Goal: Check status: Check status

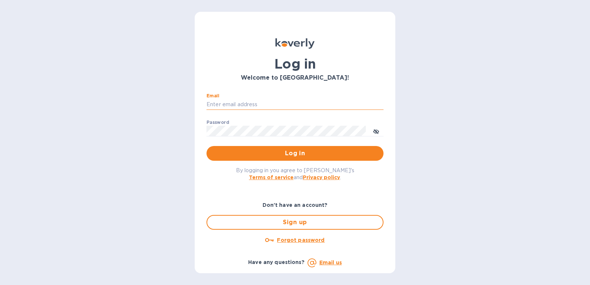
click at [251, 105] on input "Email" at bounding box center [294, 104] width 177 height 11
type input "maribel052174@yahoo.com"
click at [206, 146] on button "Log in" at bounding box center [294, 153] width 177 height 15
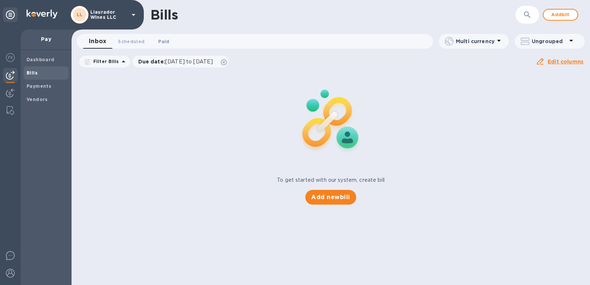
click at [165, 44] on span "Paid 0" at bounding box center [163, 42] width 11 height 8
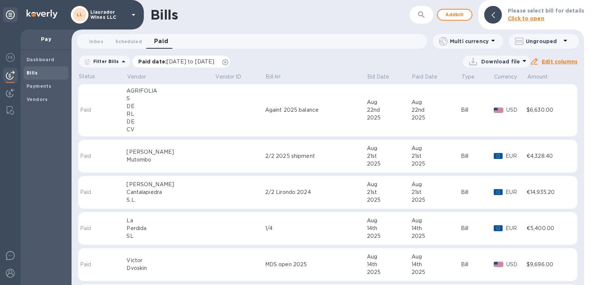
click at [214, 62] on span "[DATE] to [DATE]" at bounding box center [191, 62] width 48 height 6
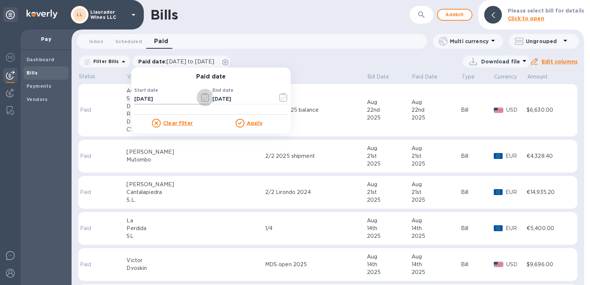
click at [205, 100] on icon "button" at bounding box center [205, 97] width 8 height 9
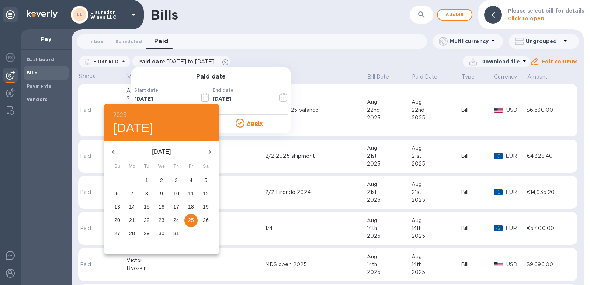
click at [122, 116] on h6 "2025" at bounding box center [119, 115] width 13 height 10
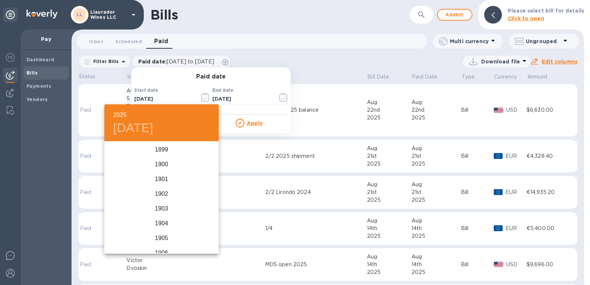
scroll to position [1813, 0]
click at [159, 163] on div "2023" at bounding box center [161, 164] width 114 height 15
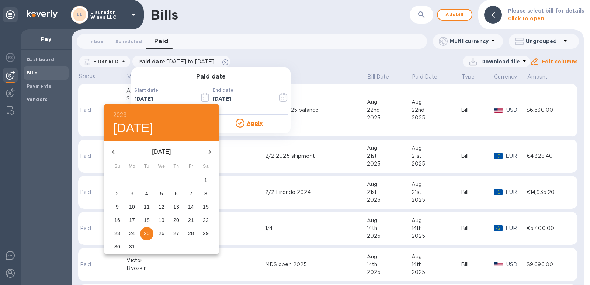
click at [208, 149] on icon "button" at bounding box center [209, 151] width 9 height 9
click at [171, 222] on span "23" at bounding box center [176, 219] width 13 height 7
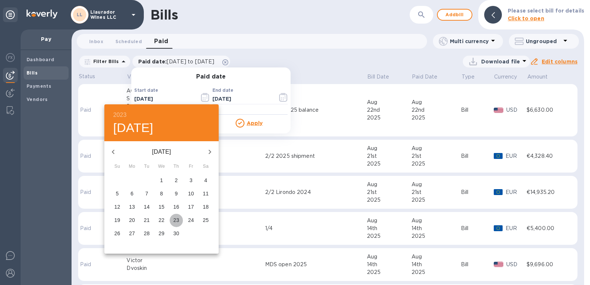
type input "[DATE]"
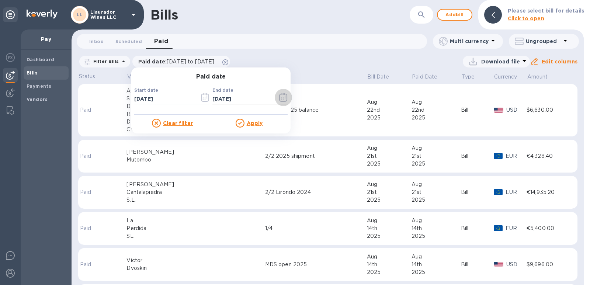
click at [283, 94] on icon "button" at bounding box center [283, 97] width 8 height 9
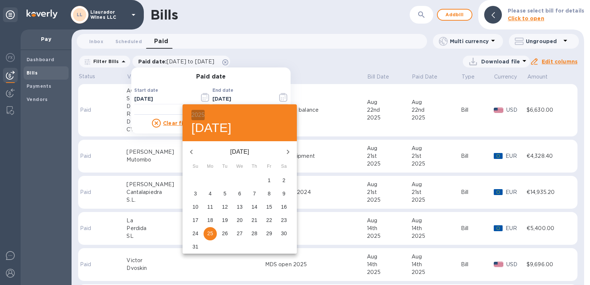
click at [193, 114] on h6 "2025" at bounding box center [197, 115] width 13 height 10
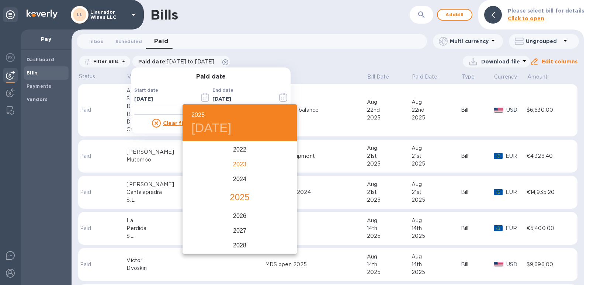
click at [239, 164] on div "2023" at bounding box center [239, 164] width 114 height 15
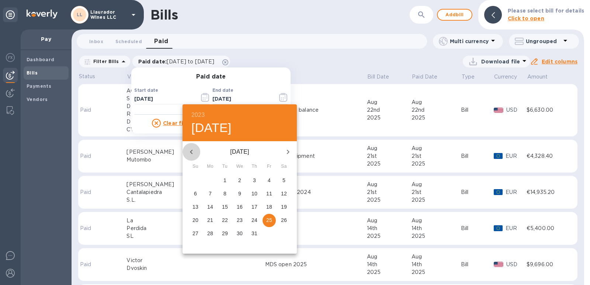
click at [189, 149] on icon "button" at bounding box center [191, 151] width 9 height 9
click at [288, 153] on icon "button" at bounding box center [288, 152] width 3 height 4
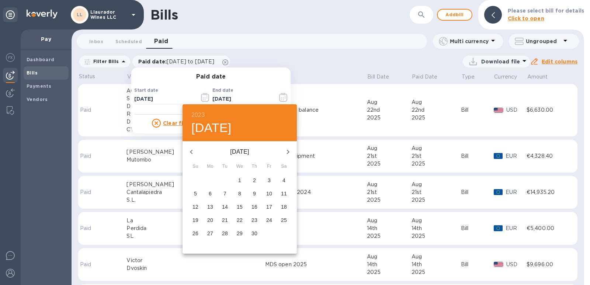
click at [254, 234] on p "30" at bounding box center [254, 233] width 6 height 7
type input "[DATE]"
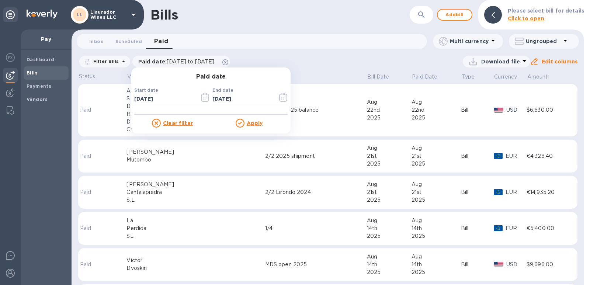
click at [250, 123] on u "Apply" at bounding box center [255, 123] width 16 height 6
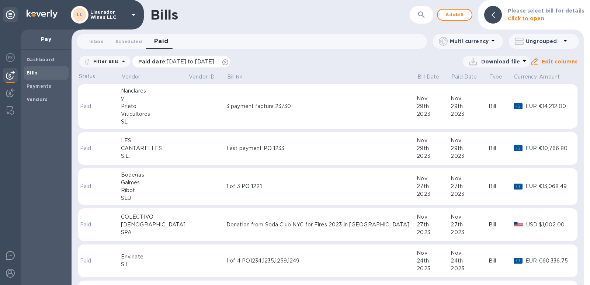
click at [185, 63] on span "[DATE] to [DATE]" at bounding box center [191, 62] width 48 height 6
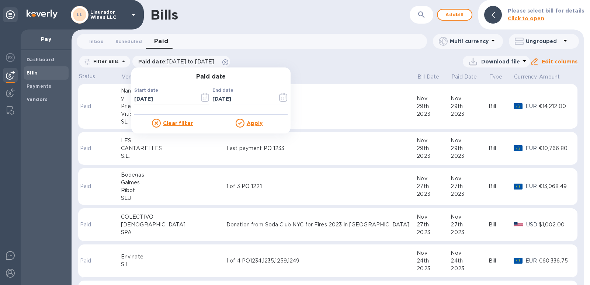
click at [202, 99] on icon "button" at bounding box center [205, 97] width 8 height 9
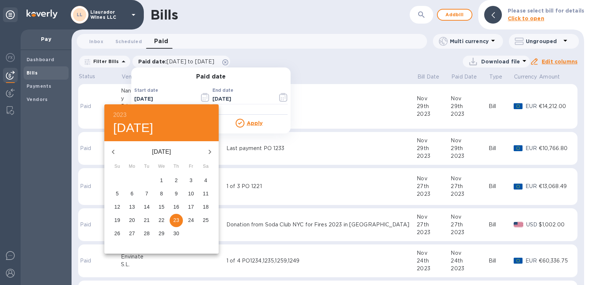
click at [118, 195] on p "5" at bounding box center [117, 193] width 3 height 7
type input "[DATE]"
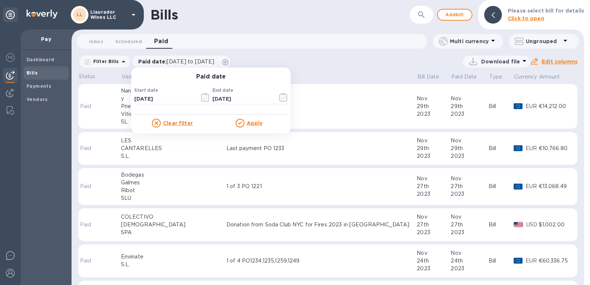
click at [241, 124] on icon at bounding box center [240, 123] width 9 height 9
click at [255, 123] on u "Apply" at bounding box center [255, 123] width 16 height 6
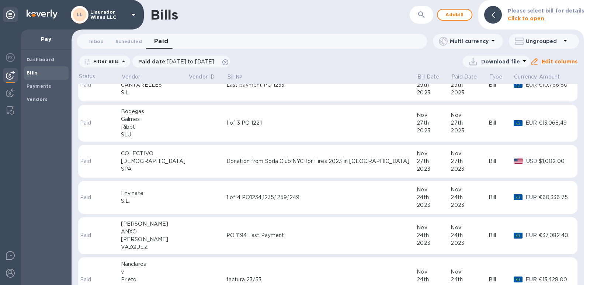
scroll to position [0, 0]
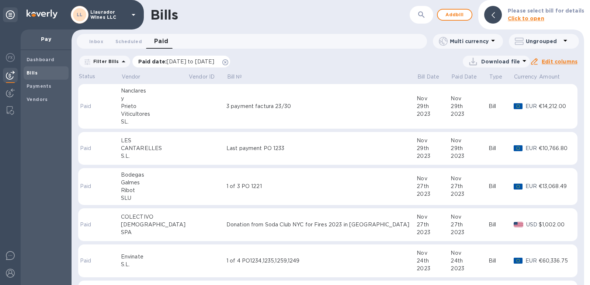
click at [214, 60] on span "[DATE] to [DATE]" at bounding box center [191, 62] width 48 height 6
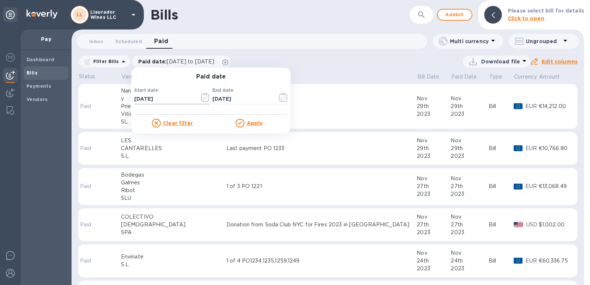
click at [205, 96] on icon "button" at bounding box center [205, 97] width 8 height 9
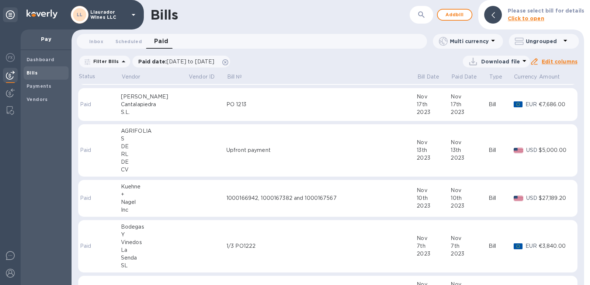
scroll to position [430, 0]
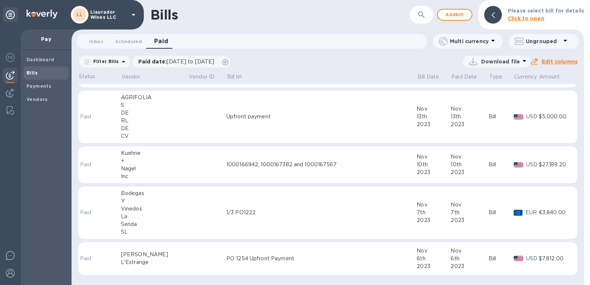
click at [139, 263] on div "L'Estrange" at bounding box center [154, 262] width 67 height 8
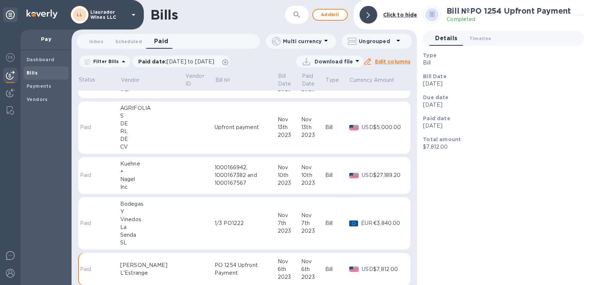
scroll to position [437, 0]
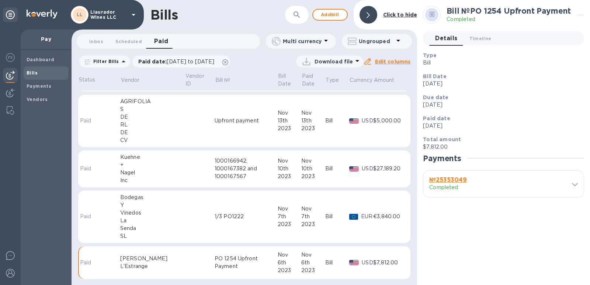
click at [572, 185] on icon at bounding box center [575, 184] width 6 height 3
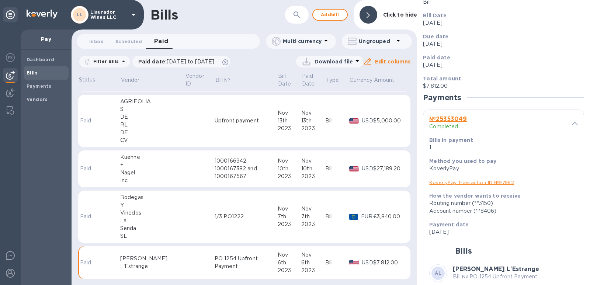
scroll to position [144, 0]
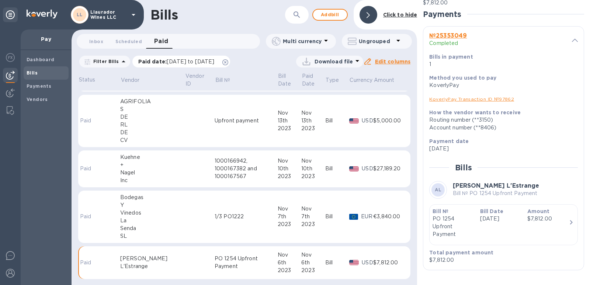
click at [206, 61] on span "[DATE] to [DATE]" at bounding box center [191, 62] width 48 height 6
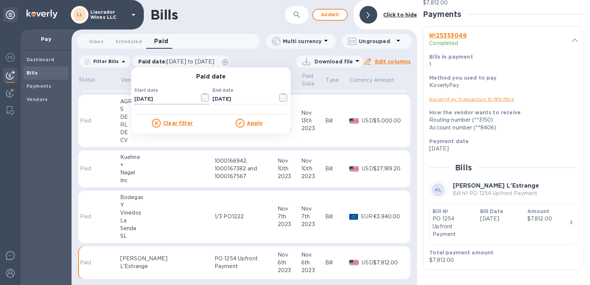
click at [204, 99] on icon "button" at bounding box center [205, 97] width 8 height 9
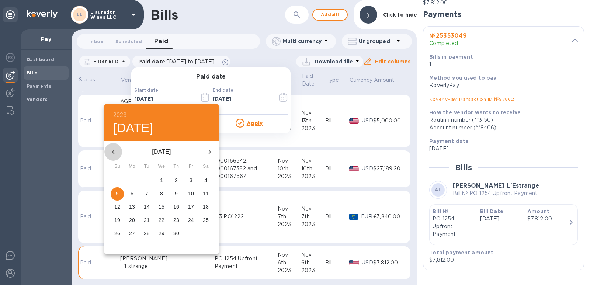
click at [115, 152] on icon "button" at bounding box center [113, 151] width 9 height 9
click at [114, 152] on icon "button" at bounding box center [113, 151] width 9 height 9
click at [131, 233] on p "24" at bounding box center [132, 233] width 6 height 7
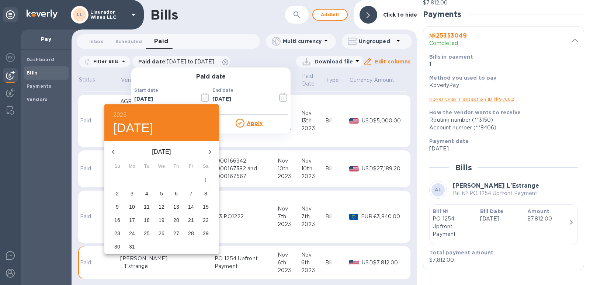
type input "[DATE]"
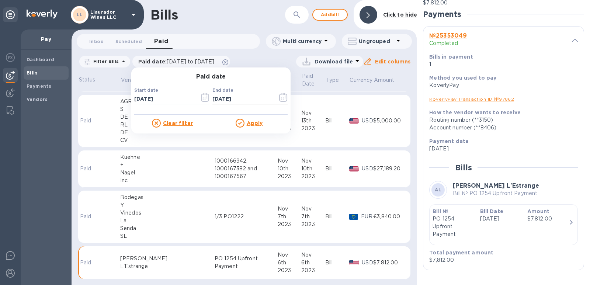
click at [276, 97] on button "button" at bounding box center [283, 97] width 17 height 18
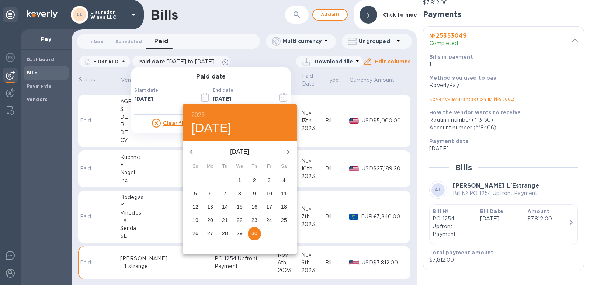
click at [194, 149] on icon "button" at bounding box center [191, 151] width 9 height 9
click at [210, 248] on p "31" at bounding box center [210, 246] width 6 height 7
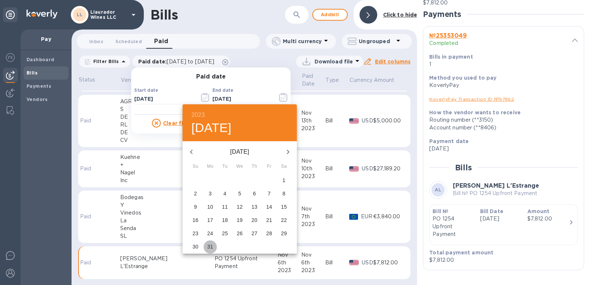
type input "[DATE]"
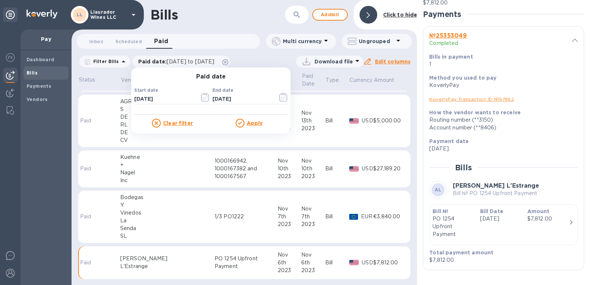
click at [251, 121] on u "Apply" at bounding box center [255, 123] width 16 height 6
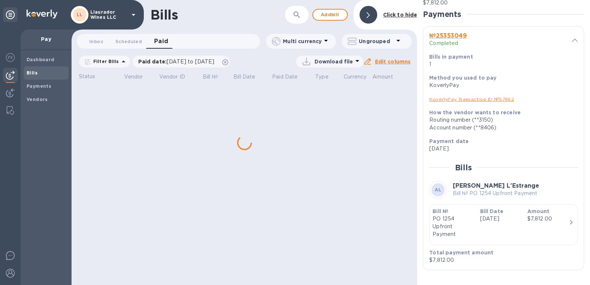
scroll to position [0, 0]
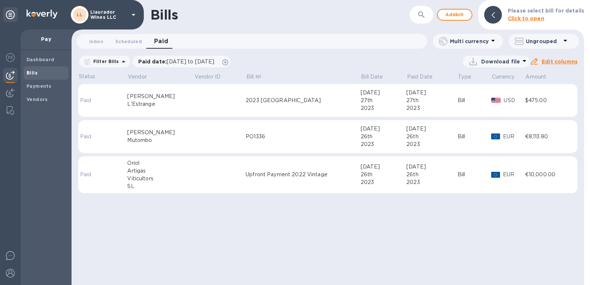
click at [134, 102] on div "L'Estrange" at bounding box center [160, 104] width 67 height 8
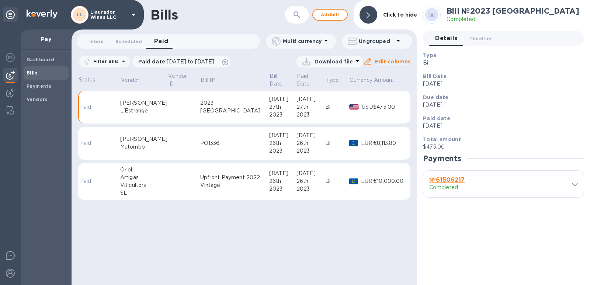
click at [578, 185] on div "№ 61506217 Completed" at bounding box center [503, 184] width 160 height 27
click at [575, 185] on icon at bounding box center [575, 184] width 6 height 3
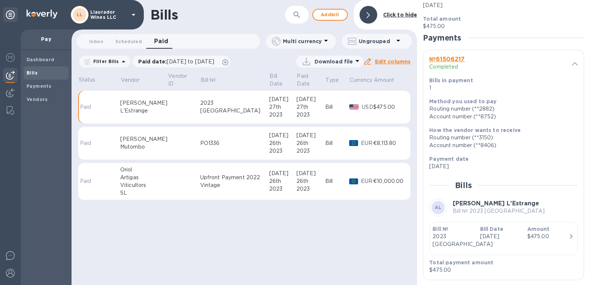
scroll to position [123, 0]
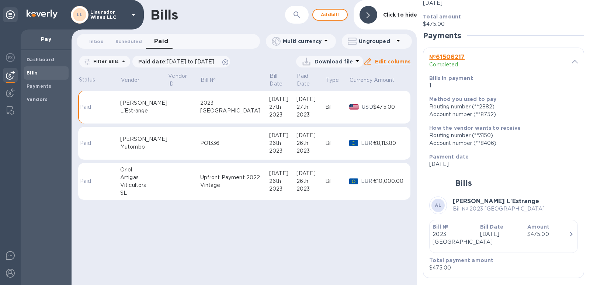
drag, startPoint x: 538, startPoint y: 16, endPoint x: 464, endPoint y: 34, distance: 76.2
click at [537, 16] on p "Total amount" at bounding box center [500, 16] width 155 height 7
